Goal: Task Accomplishment & Management: Manage account settings

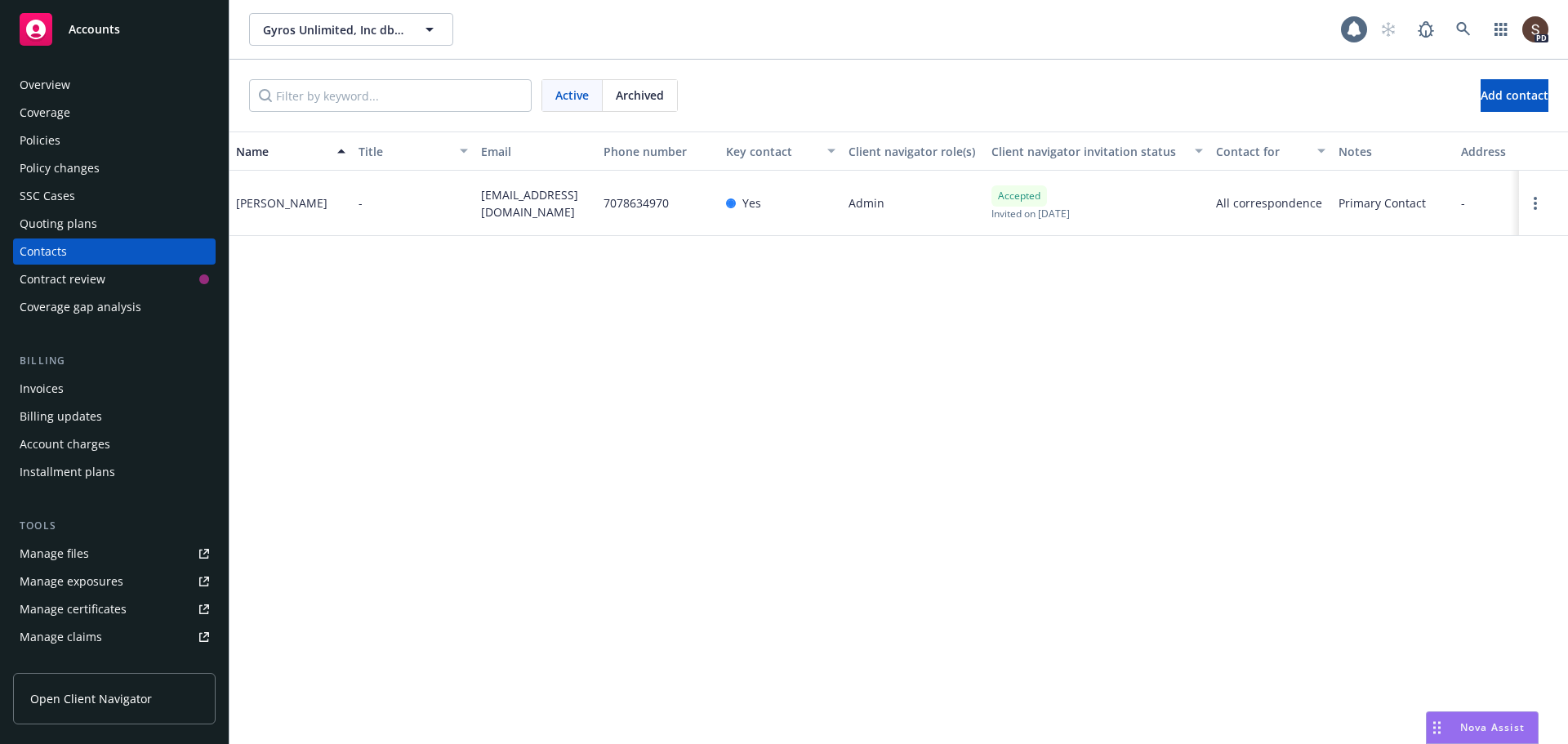
click at [63, 81] on div "Overview" at bounding box center [44, 84] width 50 height 26
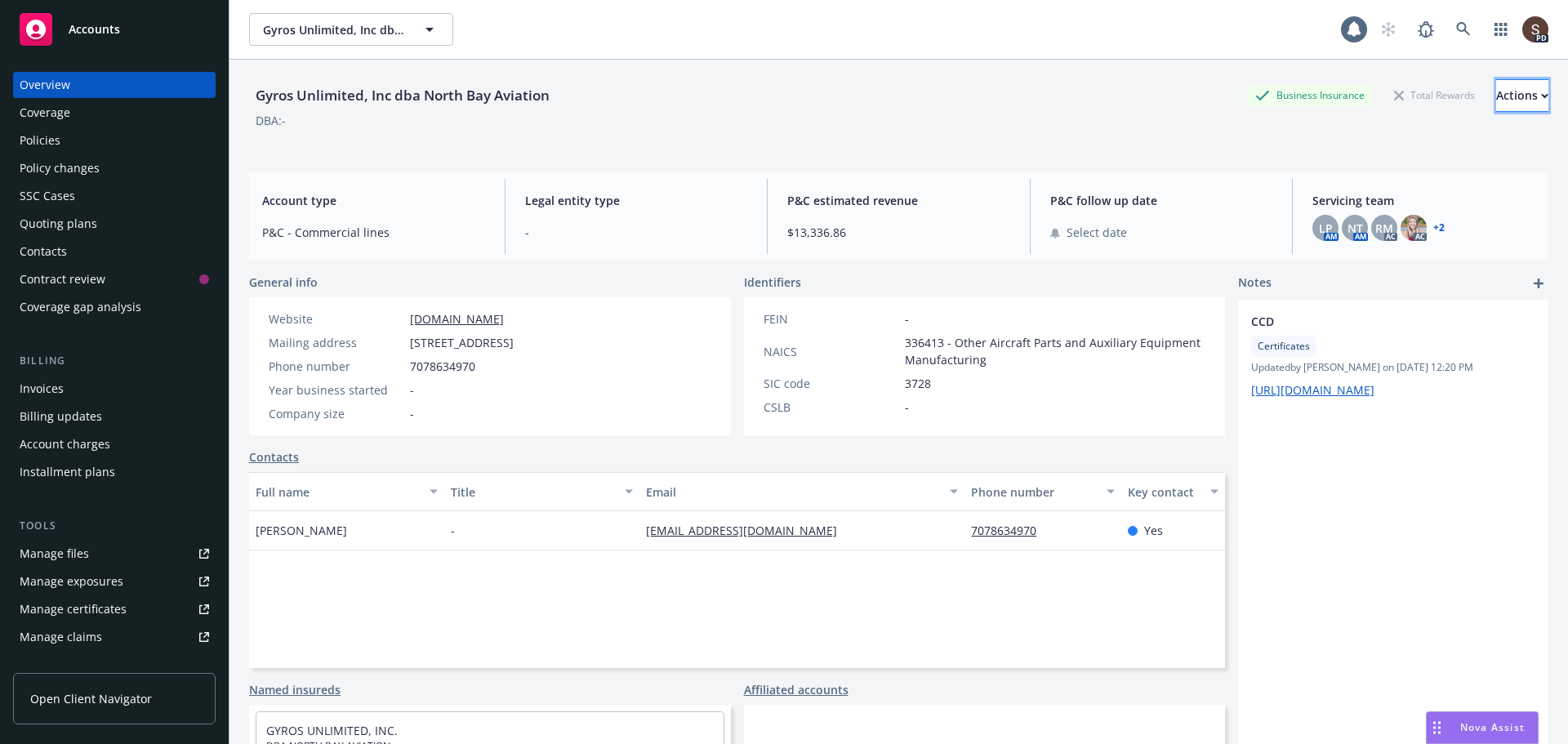
click at [1498, 90] on div "Actions" at bounding box center [1522, 96] width 52 height 31
click at [617, 252] on div "Legal entity type -" at bounding box center [637, 217] width 249 height 75
click at [44, 252] on div "Contacts" at bounding box center [43, 251] width 47 height 26
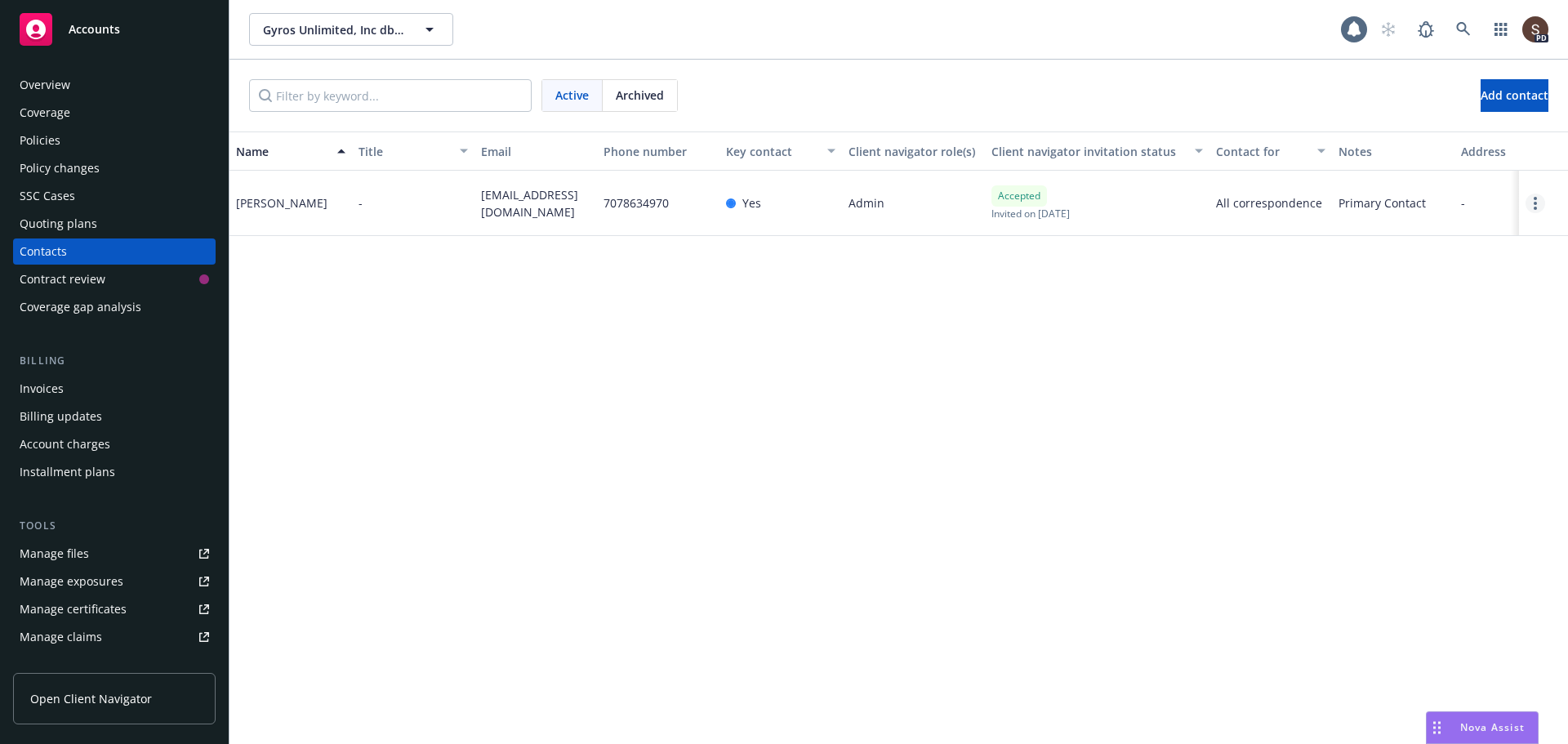
click at [1539, 198] on link "Open options" at bounding box center [1535, 203] width 20 height 20
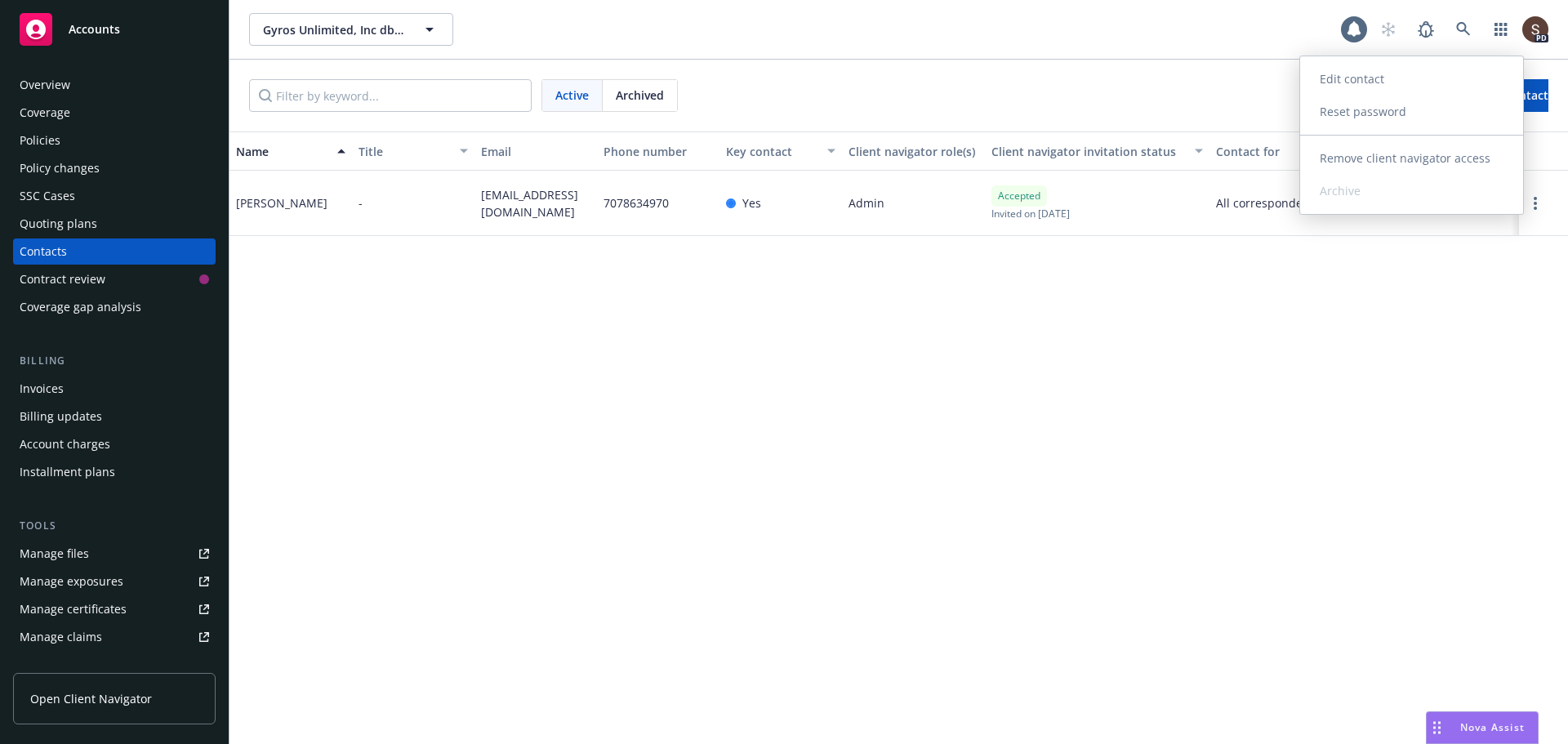
click at [1392, 84] on link "Edit contact" at bounding box center [1411, 79] width 223 height 32
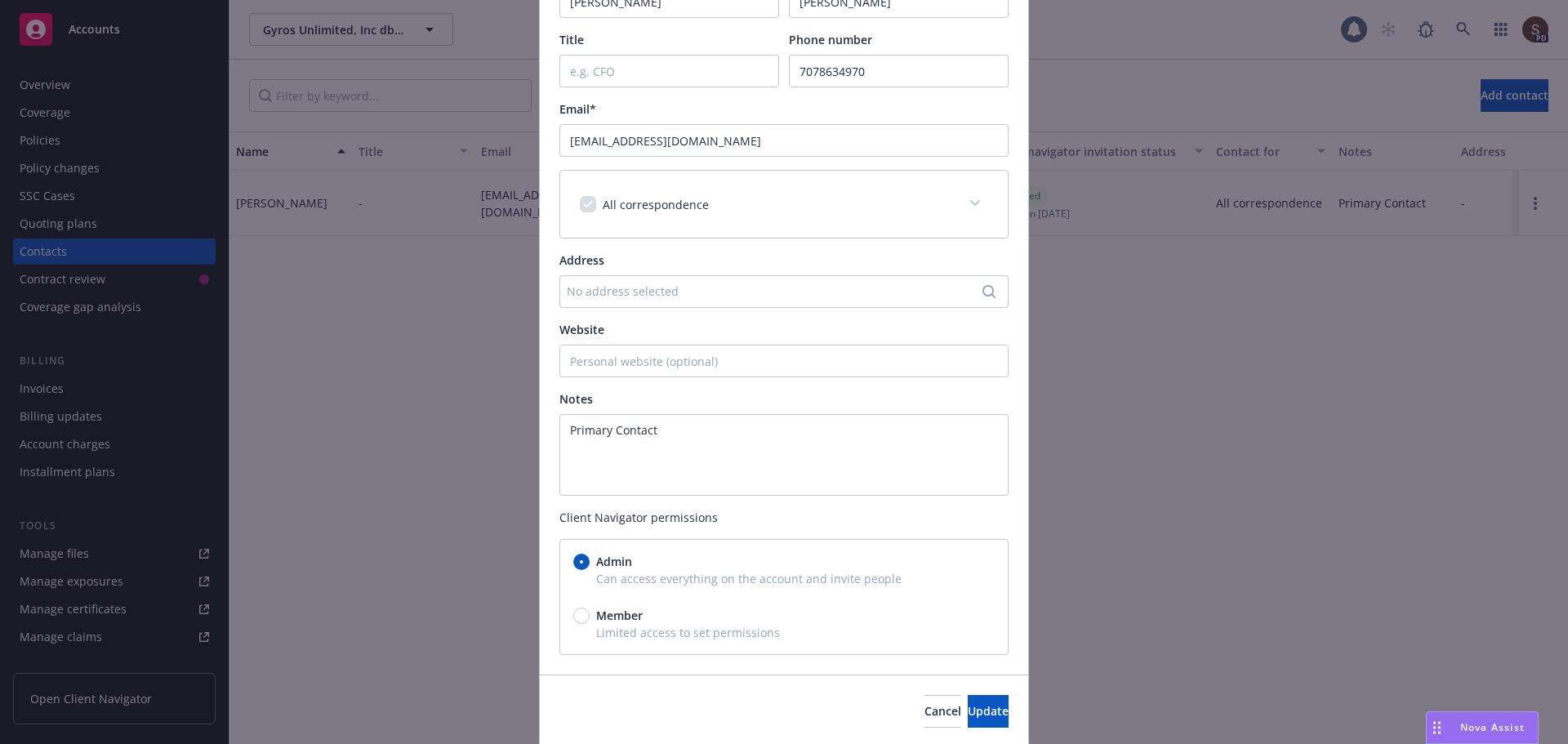
scroll to position [177, 0]
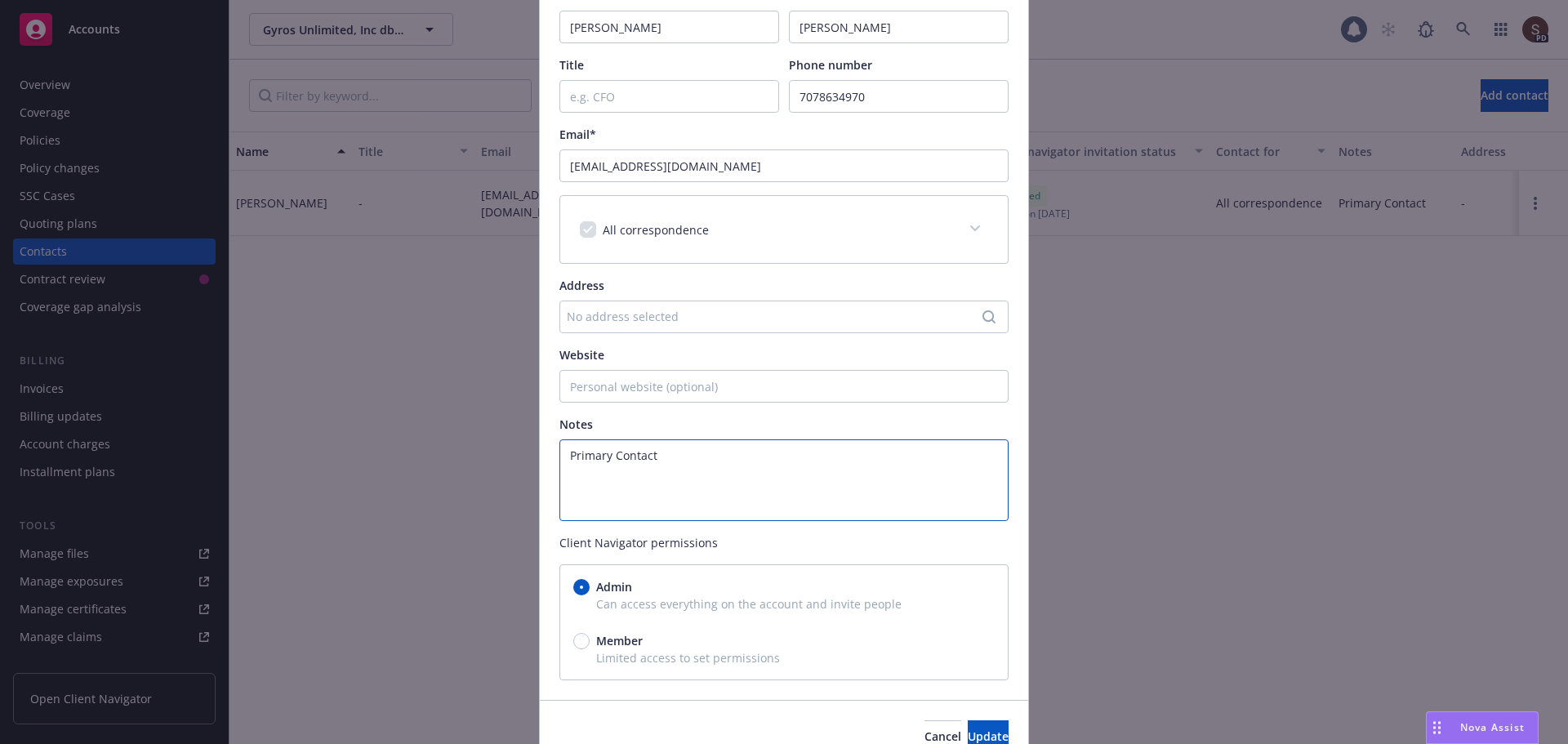
click at [564, 479] on textarea "Primary Contact" at bounding box center [784, 480] width 449 height 82
click at [661, 448] on textarea "Primary Contact" at bounding box center [784, 480] width 449 height 82
type textarea "Primary Contact Cell # [PHONE_NUMBER]"
click at [976, 729] on button "Update" at bounding box center [988, 736] width 41 height 32
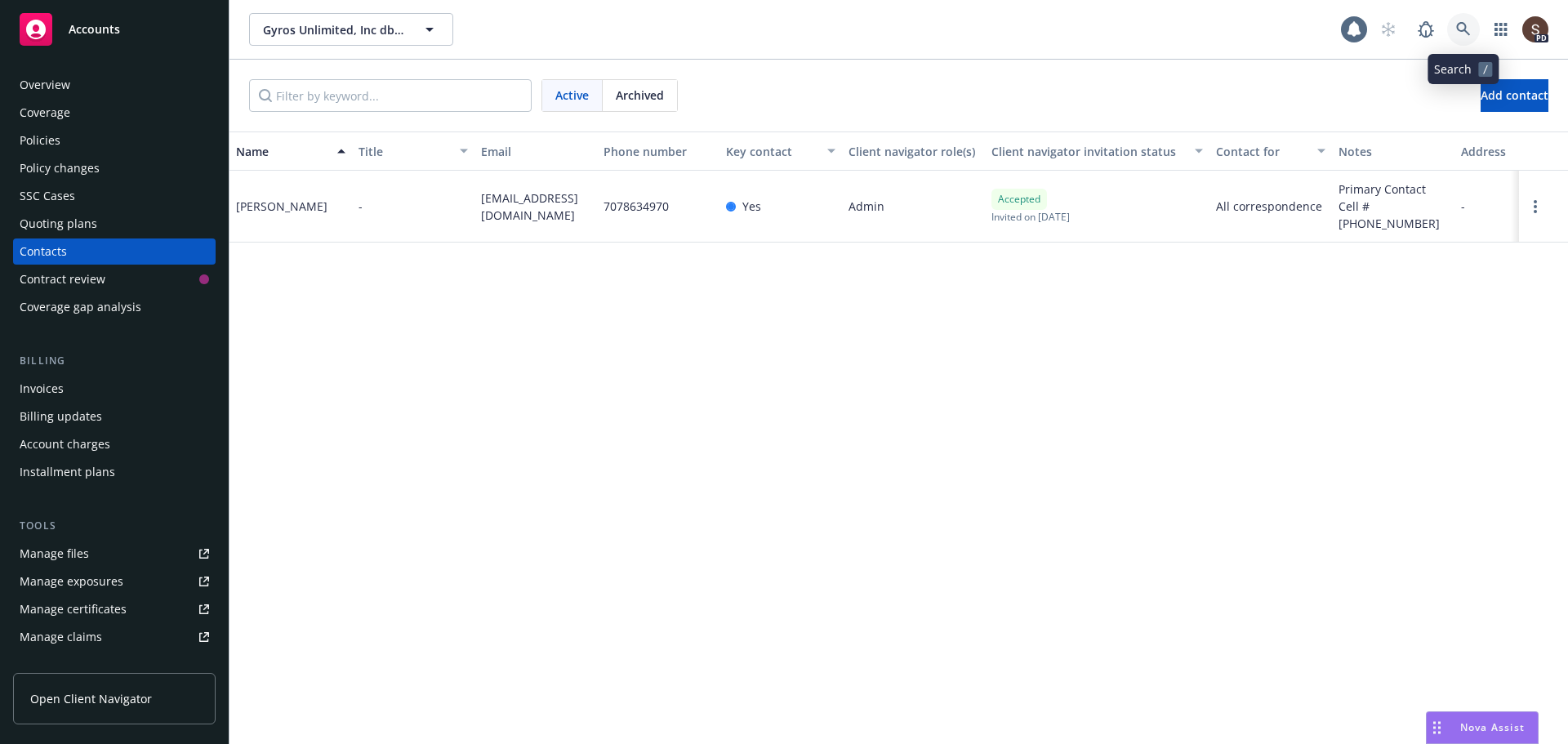
click at [1456, 36] on icon at bounding box center [1463, 29] width 15 height 15
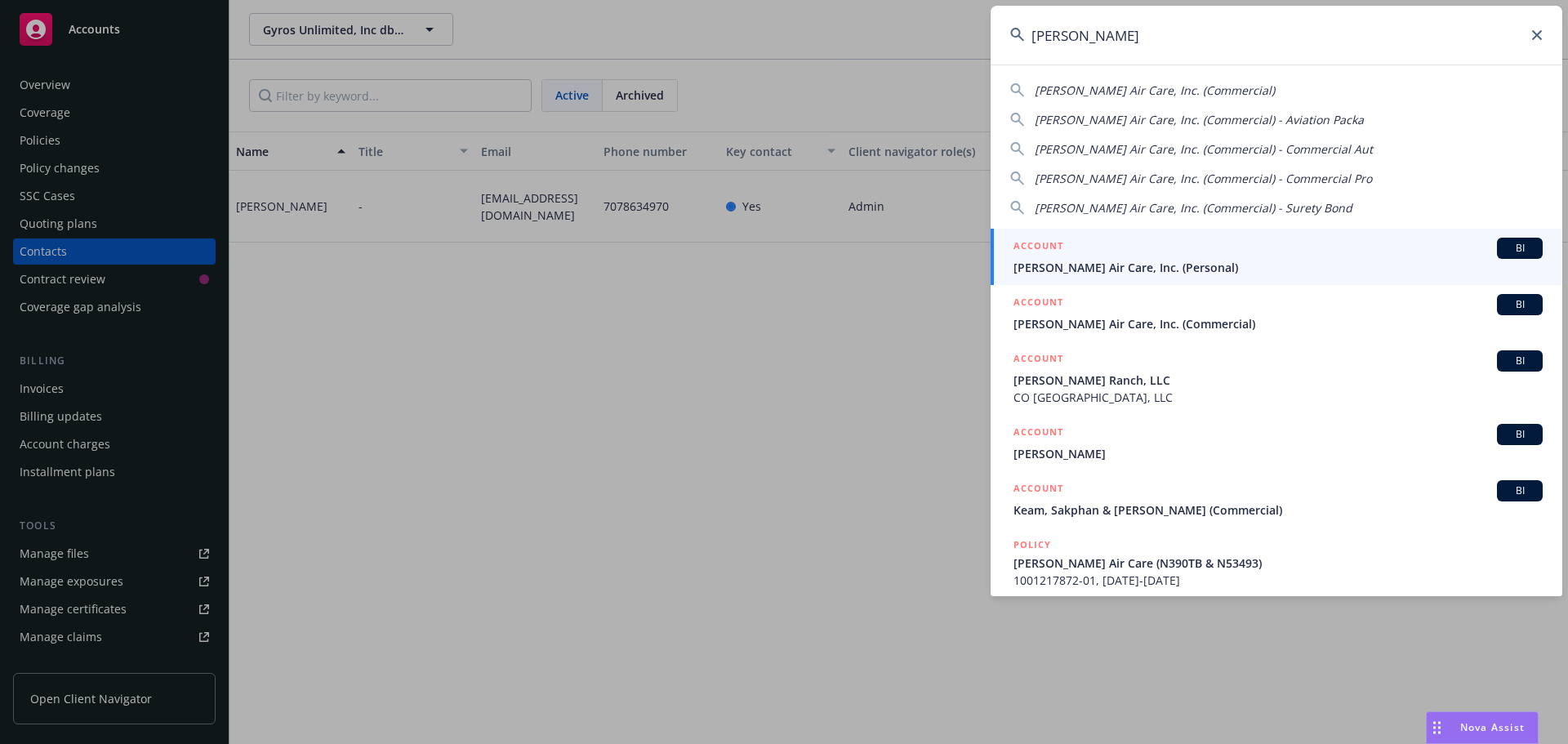
click at [1169, 87] on span "[PERSON_NAME] Air Care, Inc. (Commercial)" at bounding box center [1154, 90] width 240 height 15
type input "[PERSON_NAME] Air Care, Inc. (Commercial)"
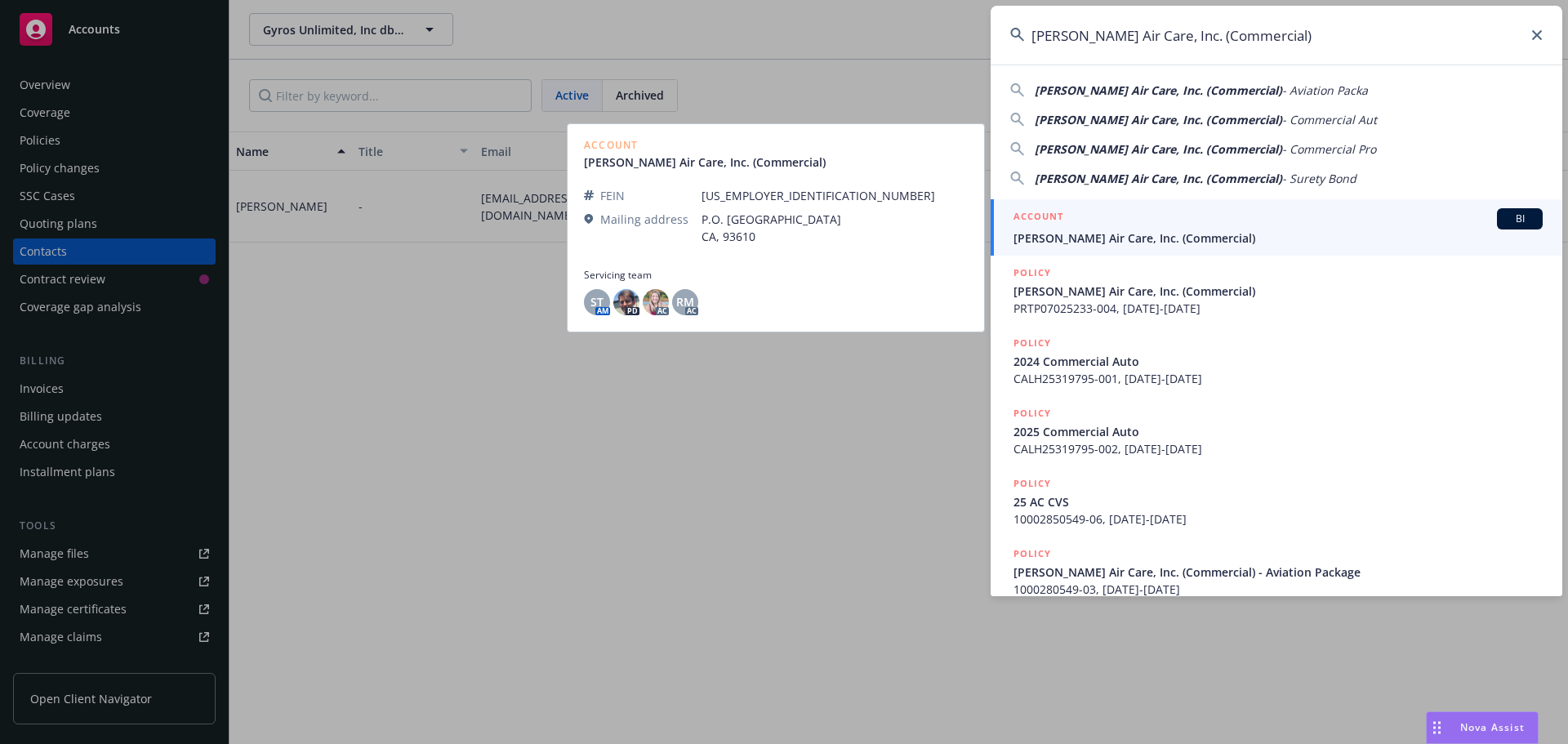
click at [1070, 234] on span "[PERSON_NAME] Air Care, Inc. (Commercial)" at bounding box center [1278, 238] width 529 height 17
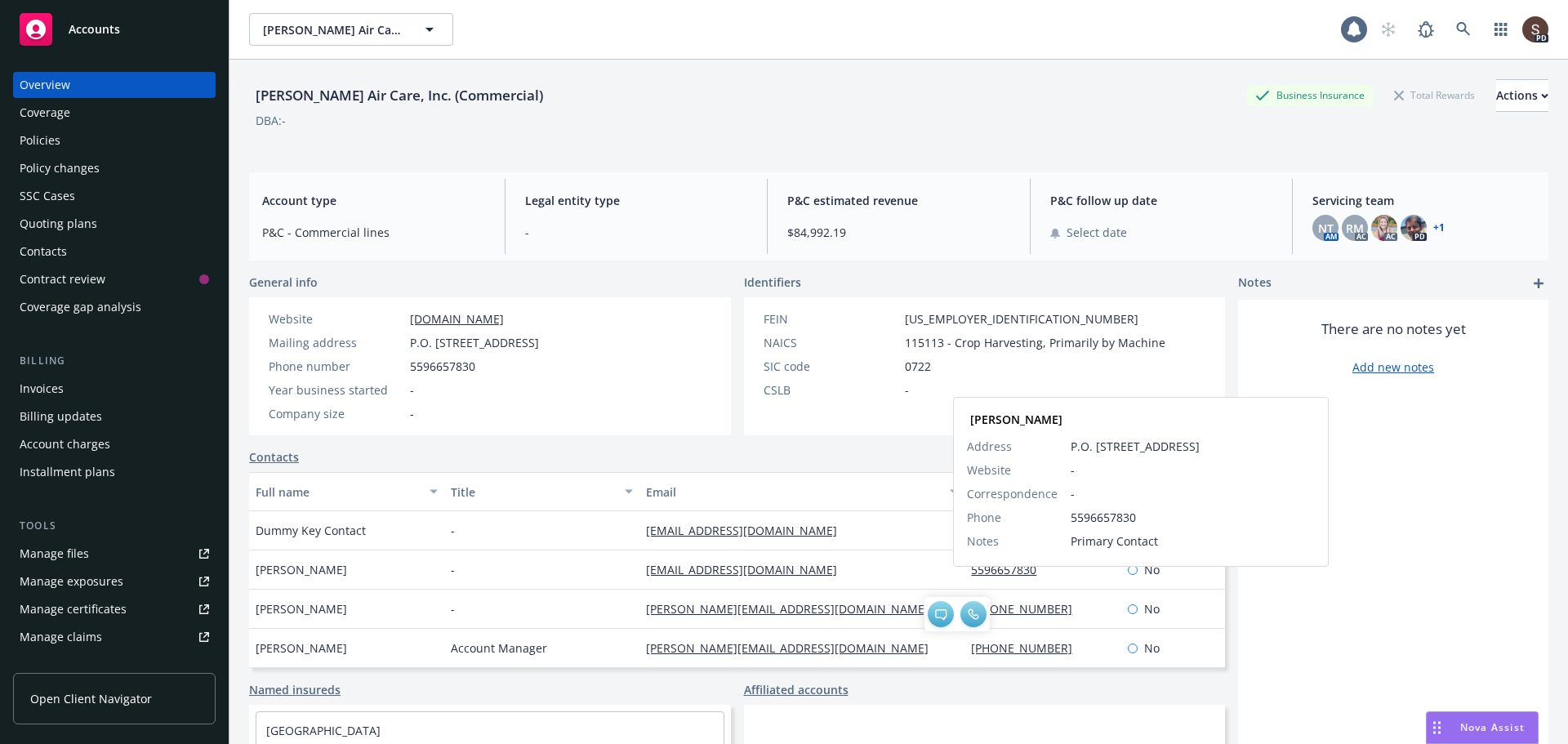
scroll to position [15, 0]
